Goal: Task Accomplishment & Management: Complete application form

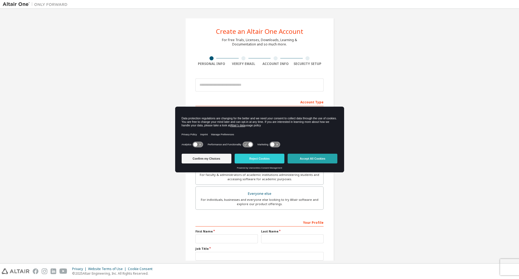
click at [304, 156] on button "Accept All Cookies" at bounding box center [313, 159] width 50 height 10
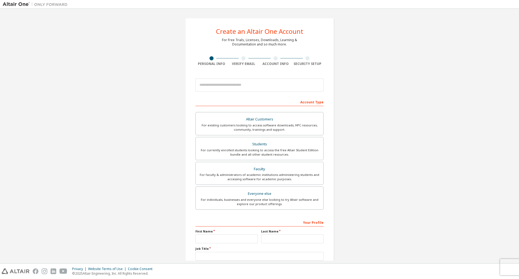
click at [403, 104] on div "Create an Altair One Account For Free Trials, Licenses, Downloads, Learning & D…" at bounding box center [260, 154] width 514 height 286
click at [275, 84] on input "email" at bounding box center [259, 84] width 128 height 13
type input "**********"
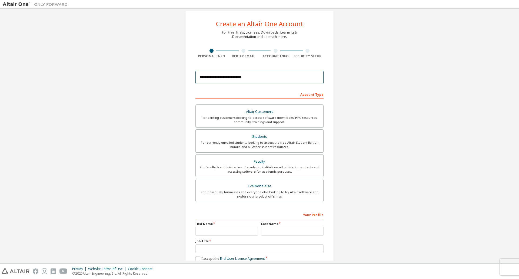
scroll to position [36, 0]
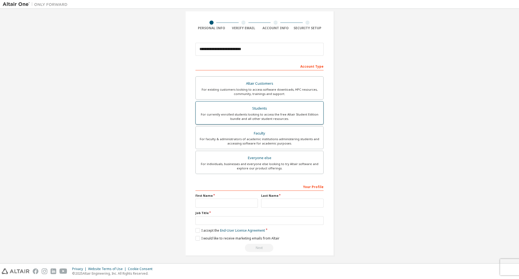
click at [289, 114] on div "For currently enrolled students looking to access the free Altair Student Editi…" at bounding box center [259, 116] width 121 height 9
click at [220, 199] on input "text" at bounding box center [226, 202] width 62 height 9
type input "******"
type input "*******"
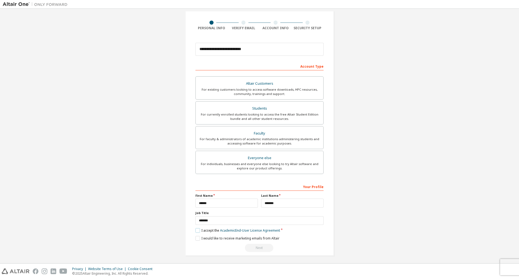
click at [195, 230] on label "I accept the Academic End-User License Agreement" at bounding box center [237, 230] width 85 height 5
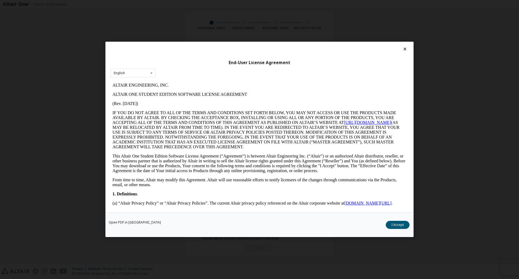
scroll to position [0, 0]
click at [403, 225] on button "I Accept" at bounding box center [398, 225] width 24 height 8
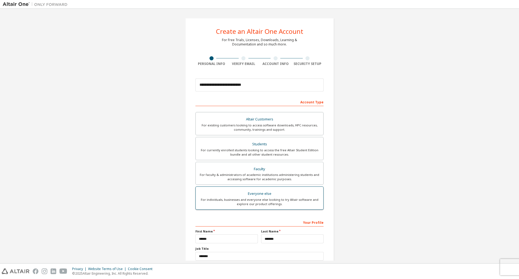
scroll to position [36, 0]
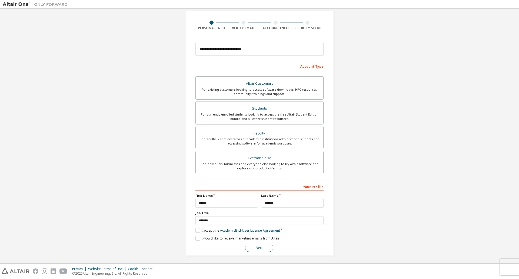
click at [253, 247] on button "Next" at bounding box center [259, 248] width 28 height 8
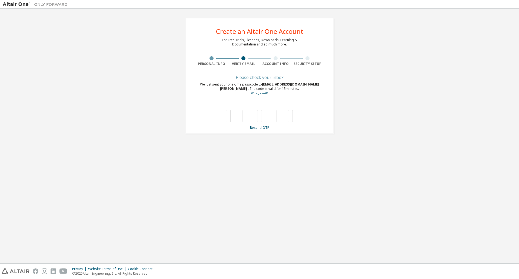
scroll to position [0, 0]
type input "*"
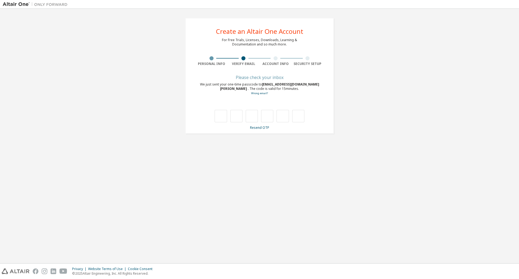
type input "*"
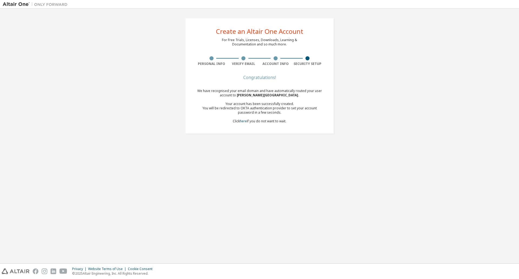
click at [279, 121] on div "We have recognised your email domain and have automatically routed your user ac…" at bounding box center [259, 106] width 128 height 35
